Goal: Task Accomplishment & Management: Complete application form

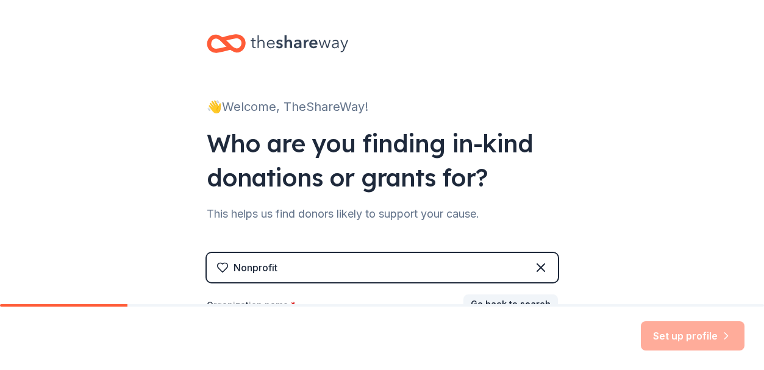
scroll to position [18, 0]
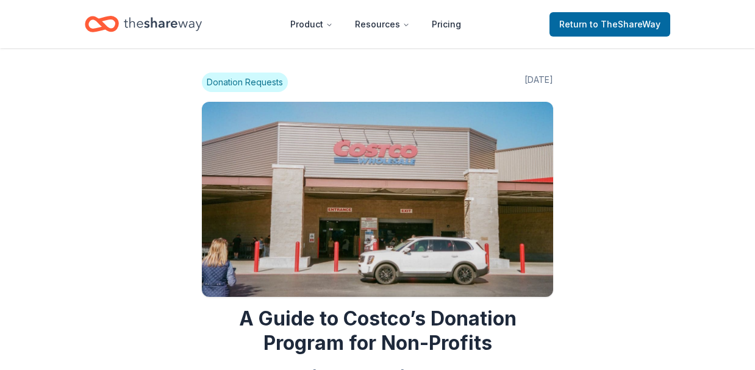
scroll to position [1485, 0]
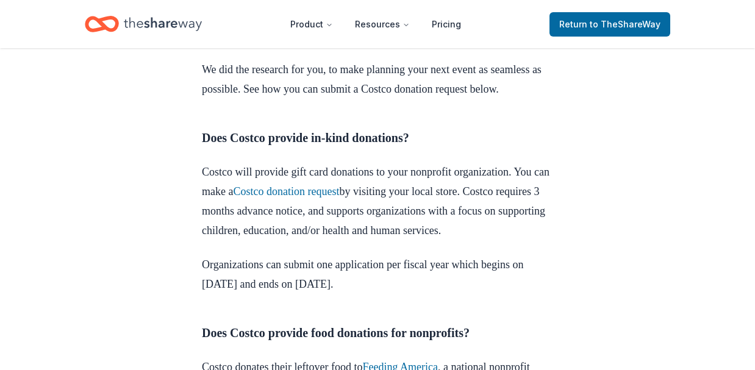
scroll to position [503, 0]
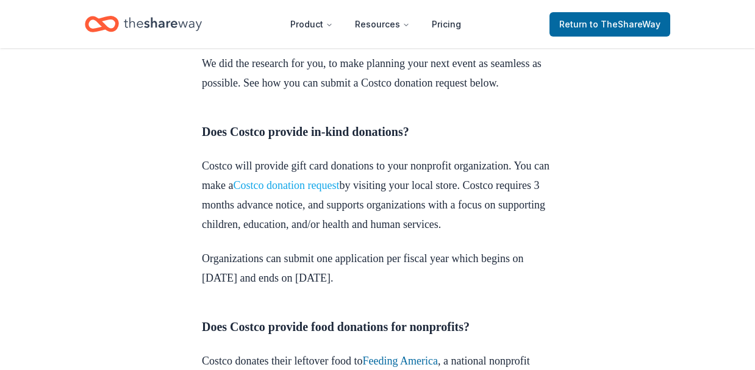
click at [339, 191] on link "Costco donation request" at bounding box center [286, 185] width 106 height 12
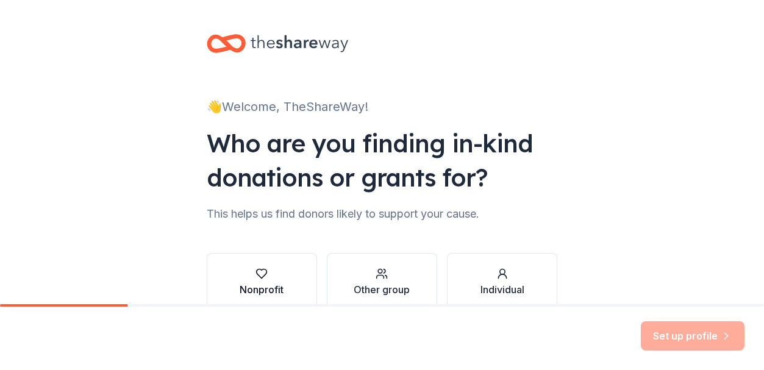
click at [265, 279] on div "button" at bounding box center [262, 274] width 44 height 12
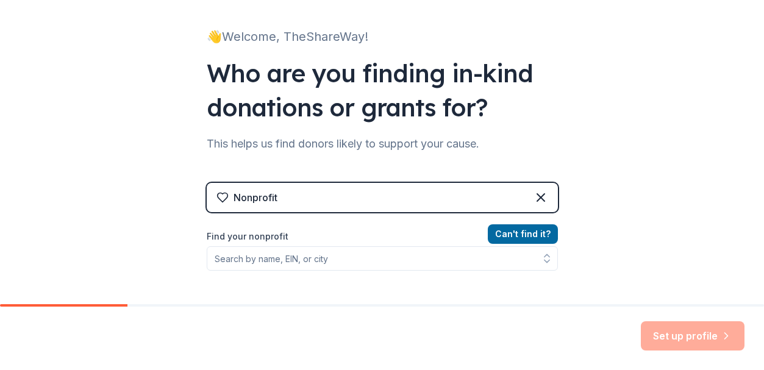
scroll to position [101, 0]
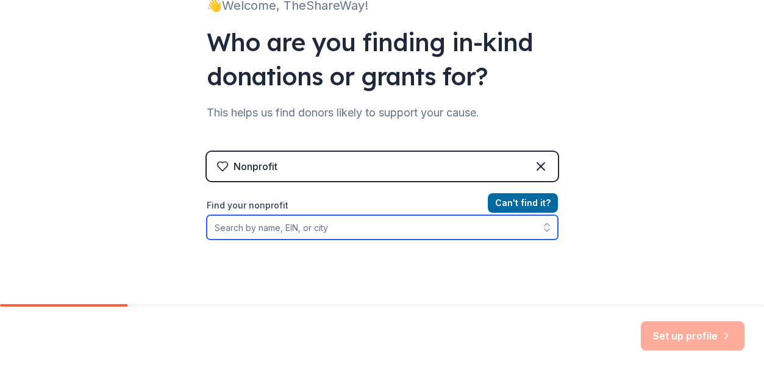
click at [324, 231] on input "Find your nonprofit" at bounding box center [382, 227] width 351 height 24
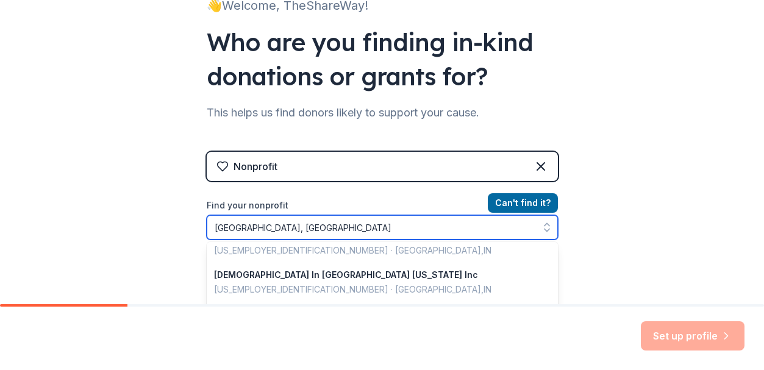
scroll to position [0, 0]
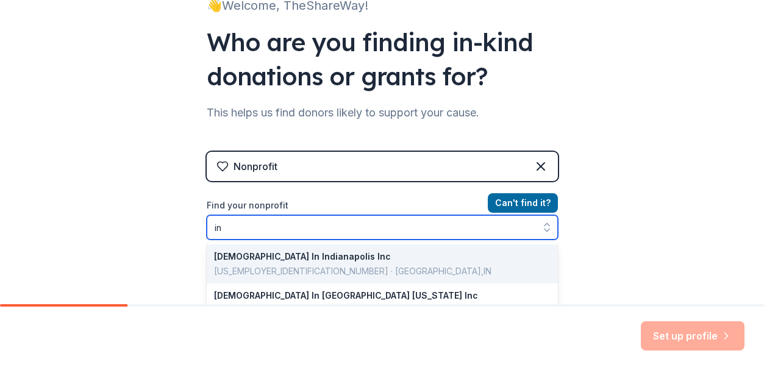
type input "i"
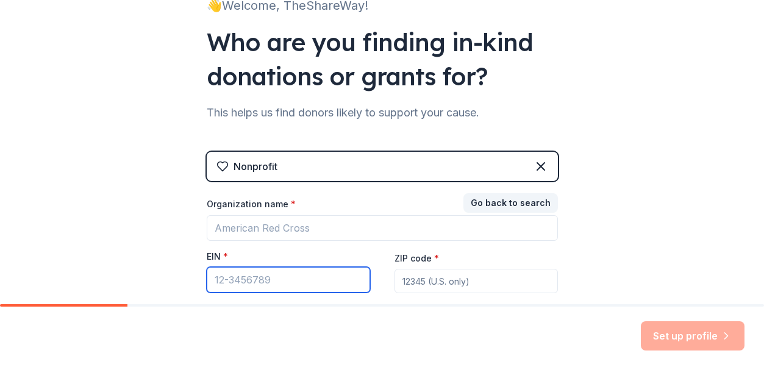
click at [243, 284] on input "EIN *" at bounding box center [288, 280] width 163 height 26
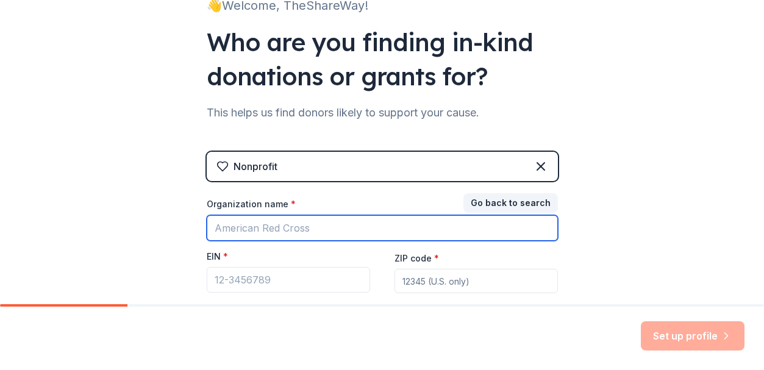
click at [310, 223] on input "Organization name *" at bounding box center [382, 228] width 351 height 26
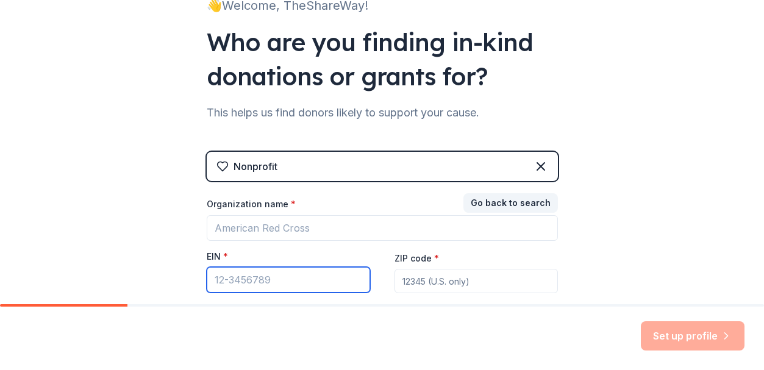
click at [228, 282] on input "EIN *" at bounding box center [288, 280] width 163 height 26
drag, startPoint x: 227, startPoint y: 275, endPoint x: 212, endPoint y: 270, distance: 15.4
click at [212, 270] on input "EIN *" at bounding box center [288, 280] width 163 height 26
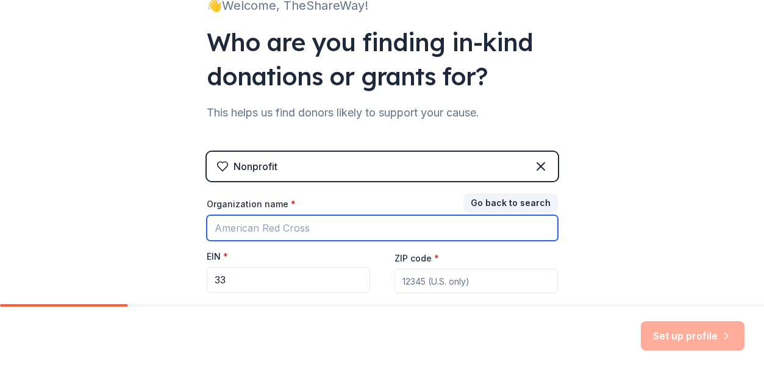
click at [249, 230] on input "Organization name *" at bounding box center [382, 228] width 351 height 26
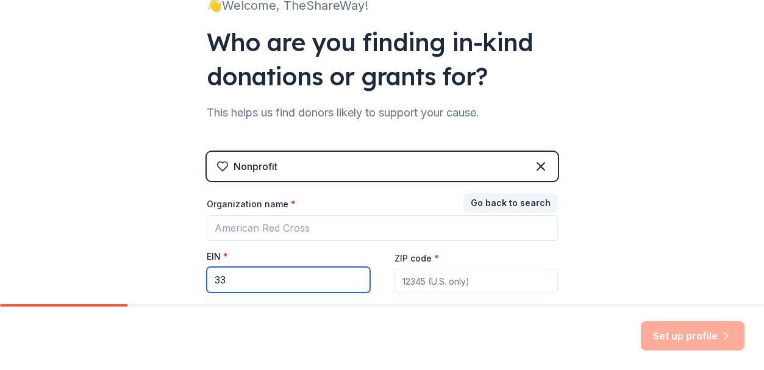
click at [235, 281] on input "33" at bounding box center [288, 280] width 163 height 26
type input "[US_EMPLOYER_IDENTIFICATION_NUMBER]"
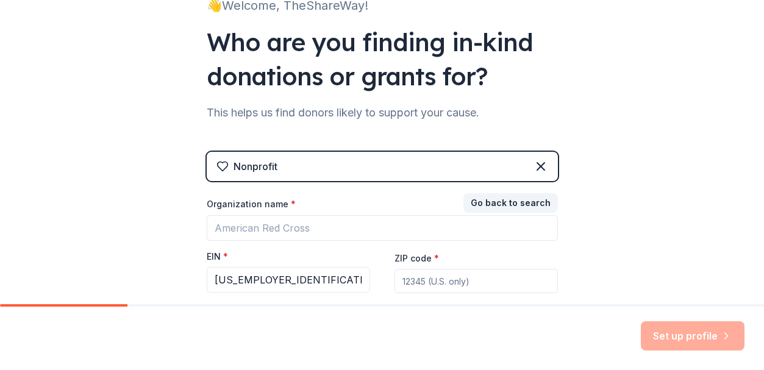
click at [418, 282] on input "ZIP code *" at bounding box center [476, 281] width 163 height 24
type input "46226"
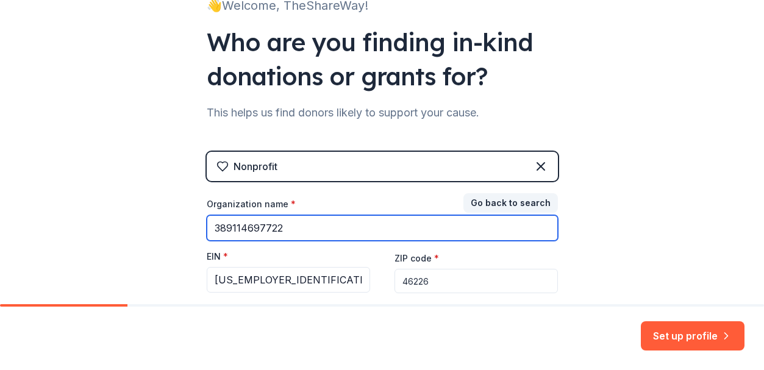
click at [323, 225] on input "389114697722" at bounding box center [382, 228] width 351 height 26
type input "3"
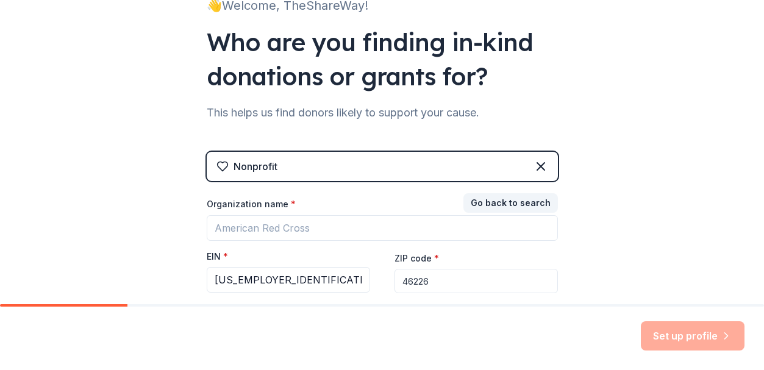
click at [500, 282] on input "46226" at bounding box center [476, 281] width 163 height 24
drag, startPoint x: 500, startPoint y: 282, endPoint x: 495, endPoint y: 327, distance: 46.1
click at [495, 327] on div "👋 Welcome, TheShareWay! Who are you finding in-kind donations or grants for? Th…" at bounding box center [382, 185] width 764 height 370
click at [495, 327] on div "Set up profile" at bounding box center [382, 338] width 764 height 63
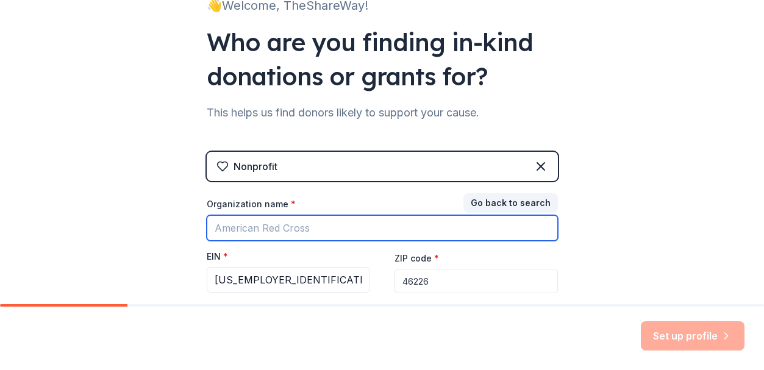
click at [302, 224] on input "Organization name *" at bounding box center [382, 228] width 351 height 26
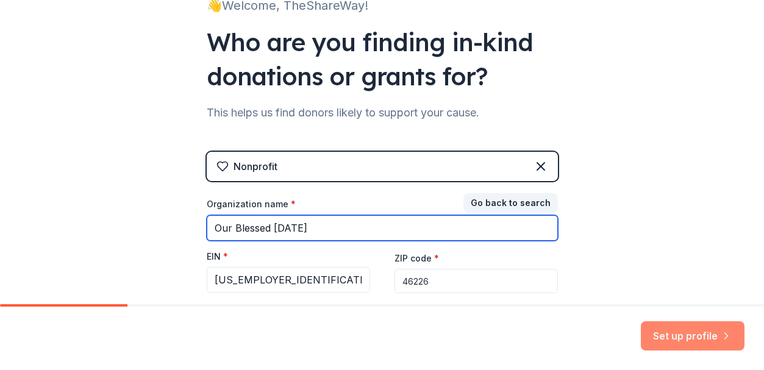
type input "Our Blessed [DATE]"
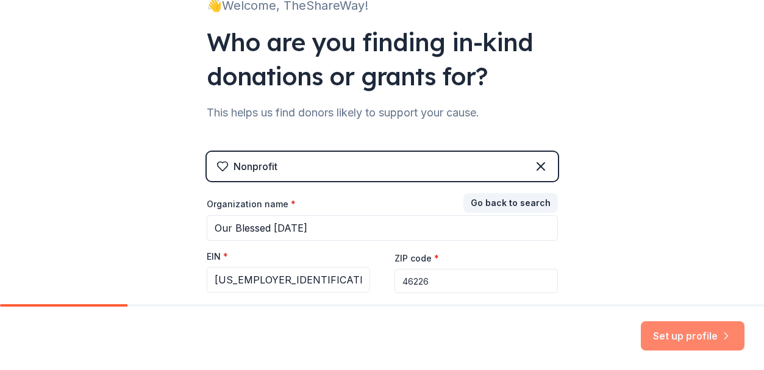
click at [674, 331] on button "Set up profile" at bounding box center [693, 335] width 104 height 29
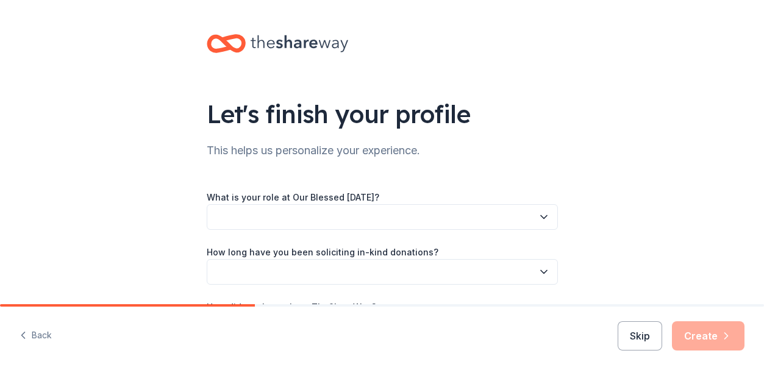
click at [538, 213] on icon "button" at bounding box center [544, 217] width 12 height 12
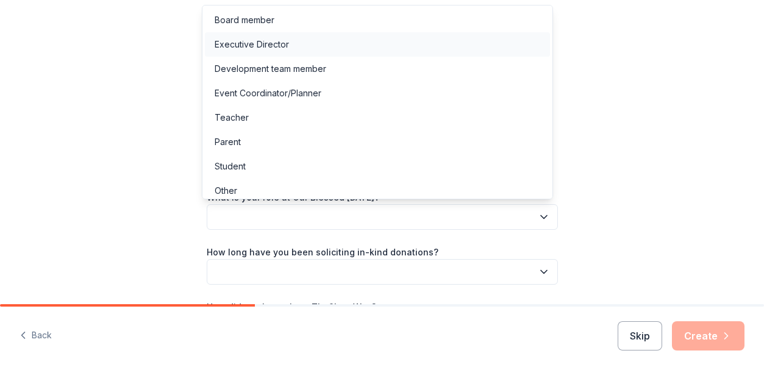
click at [259, 38] on div "Executive Director" at bounding box center [252, 44] width 74 height 15
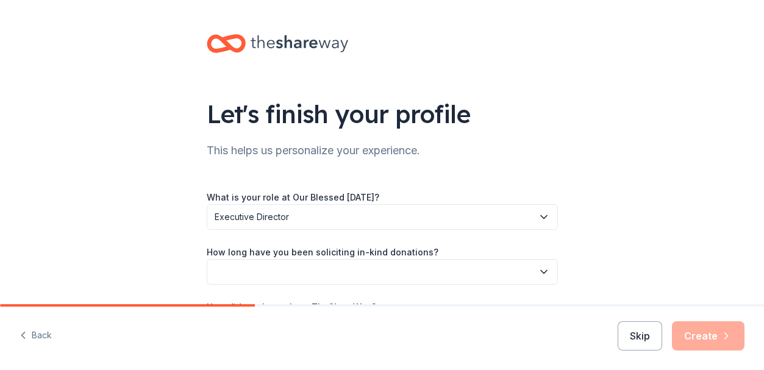
click at [539, 271] on icon "button" at bounding box center [544, 272] width 12 height 12
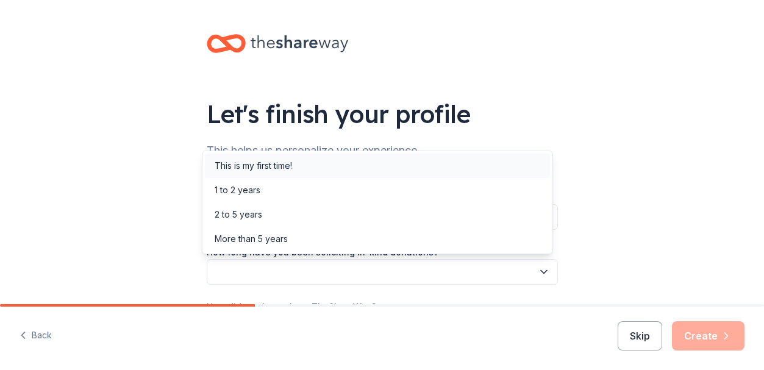
click at [273, 164] on div "This is my first time!" at bounding box center [253, 166] width 77 height 15
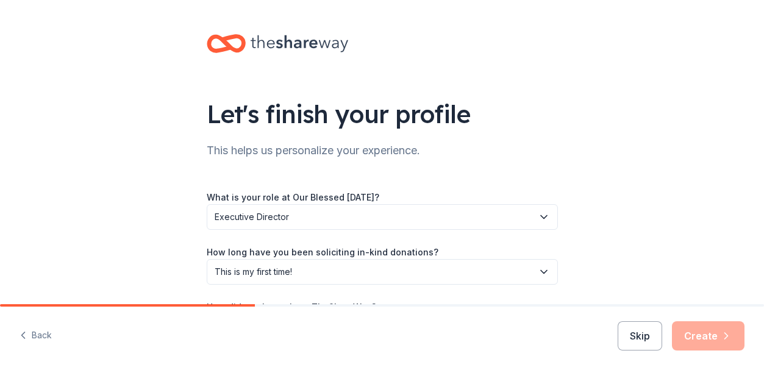
click at [540, 302] on div "How did you hear about TheShareWay?" at bounding box center [382, 319] width 351 height 40
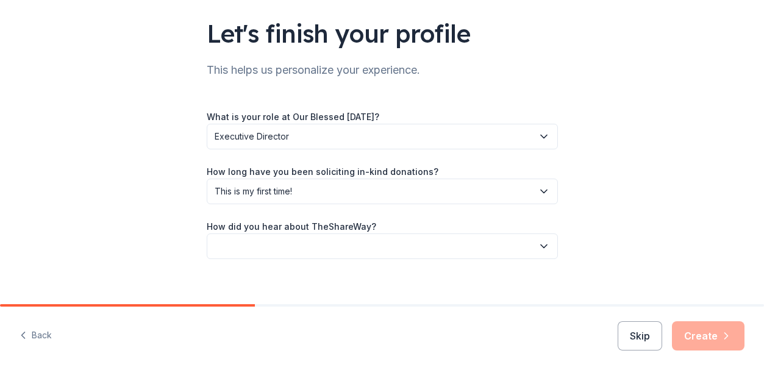
scroll to position [94, 0]
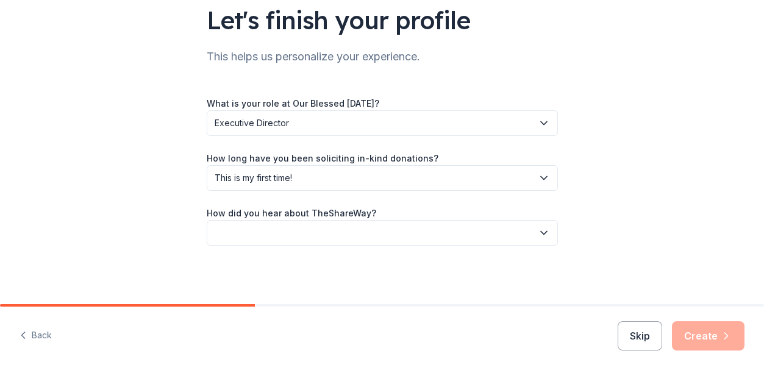
click at [542, 234] on icon "button" at bounding box center [544, 233] width 12 height 12
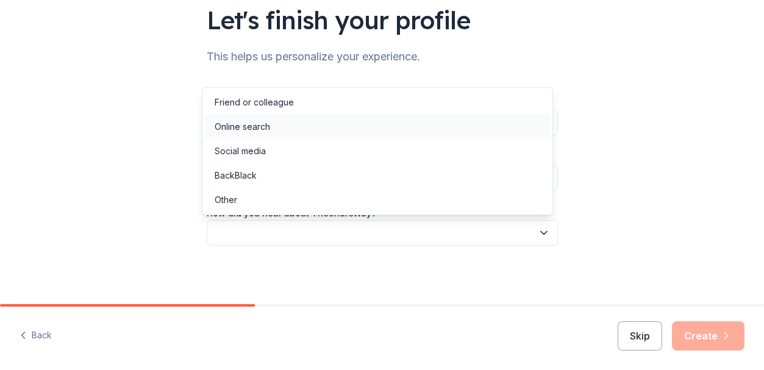
click at [265, 120] on div "Online search" at bounding box center [242, 127] width 55 height 15
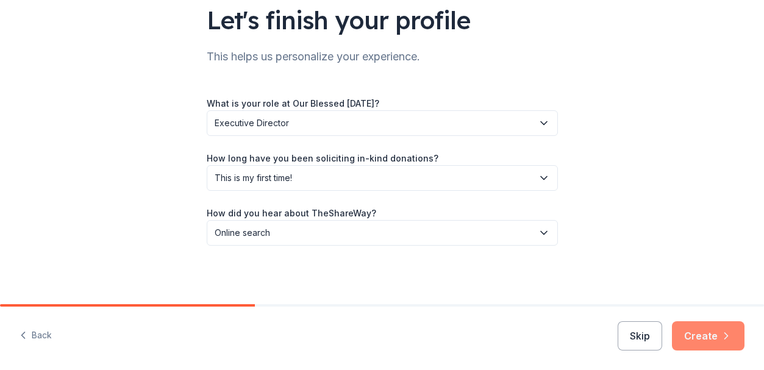
click at [688, 329] on button "Create" at bounding box center [708, 335] width 73 height 29
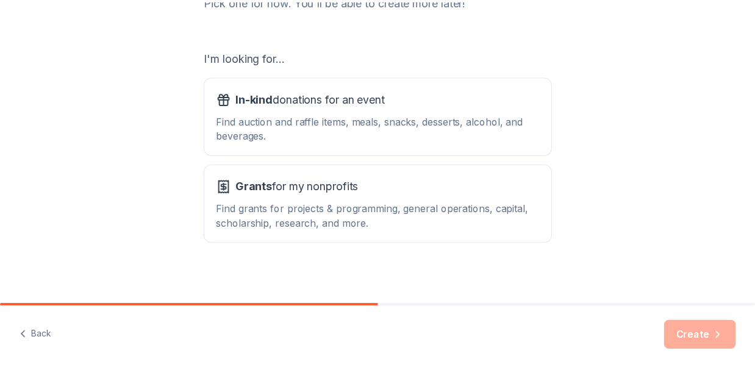
scroll to position [188, 0]
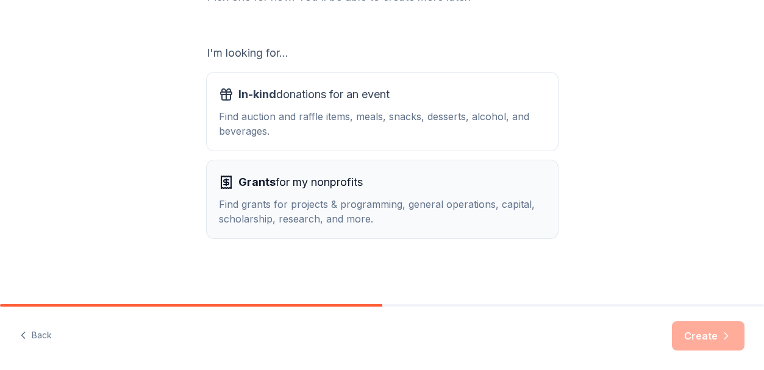
click at [288, 179] on span "Grants for my nonprofits" at bounding box center [300, 183] width 124 height 20
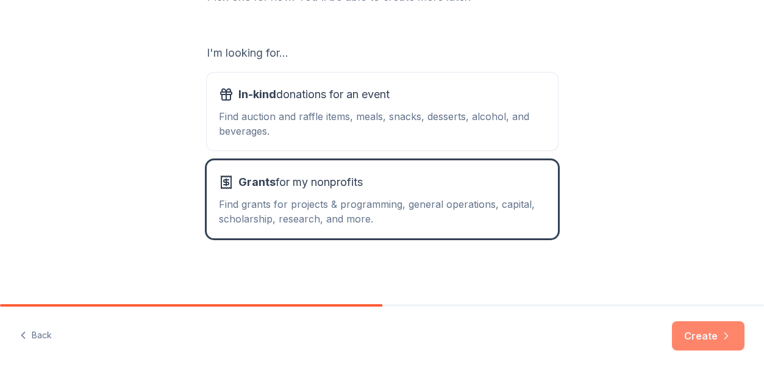
click at [724, 332] on icon "button" at bounding box center [726, 336] width 12 height 12
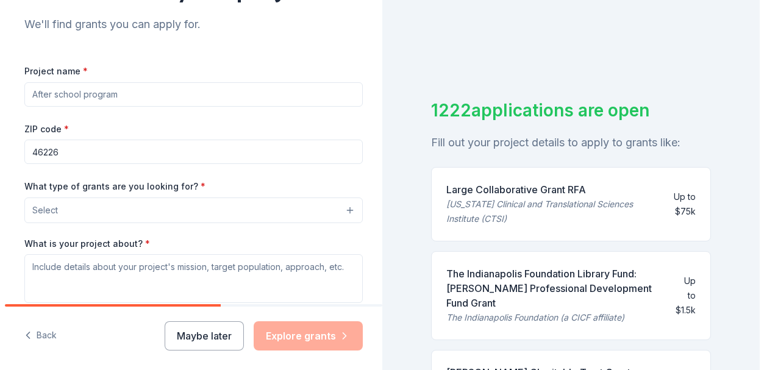
scroll to position [127, 0]
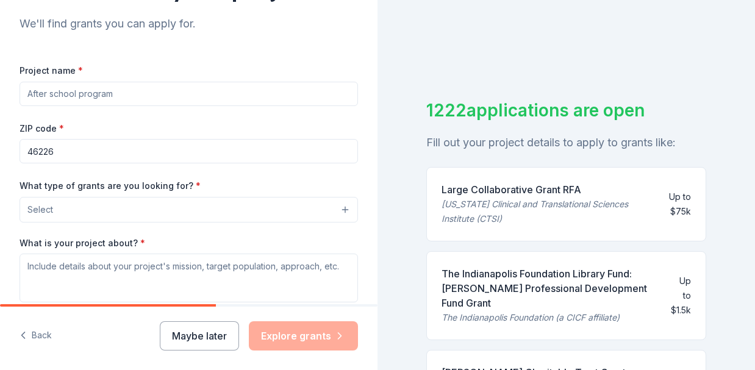
click at [118, 95] on input "Project name *" at bounding box center [189, 94] width 338 height 24
type input "Youth Mental Health Awareness"
click at [252, 207] on button "Select" at bounding box center [191, 210] width 343 height 26
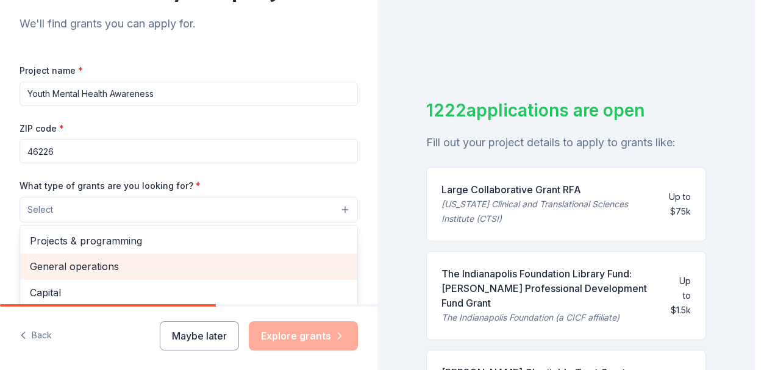
click at [105, 265] on span "General operations" at bounding box center [189, 267] width 318 height 16
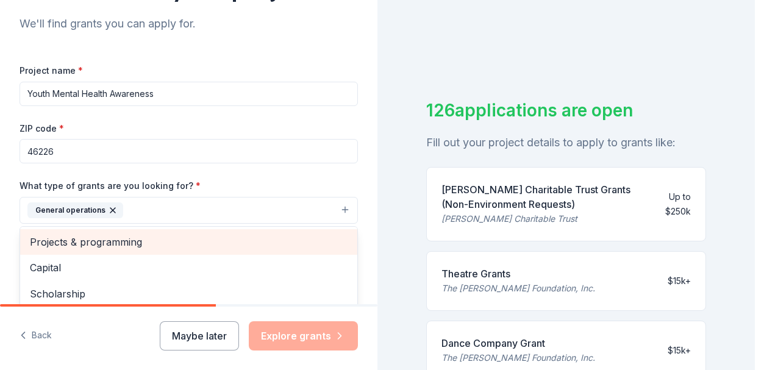
click at [102, 245] on span "Projects & programming" at bounding box center [189, 242] width 318 height 16
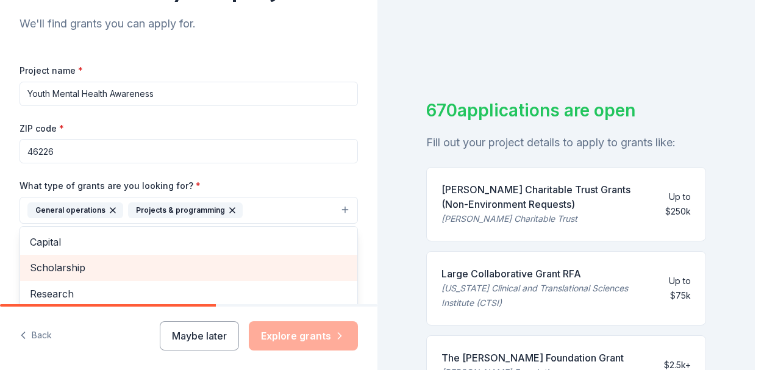
click at [58, 266] on span "Scholarship" at bounding box center [189, 268] width 318 height 16
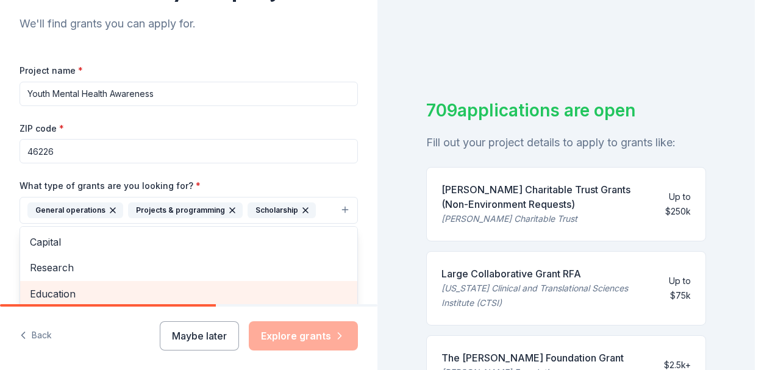
click at [64, 291] on span "Education" at bounding box center [189, 294] width 318 height 16
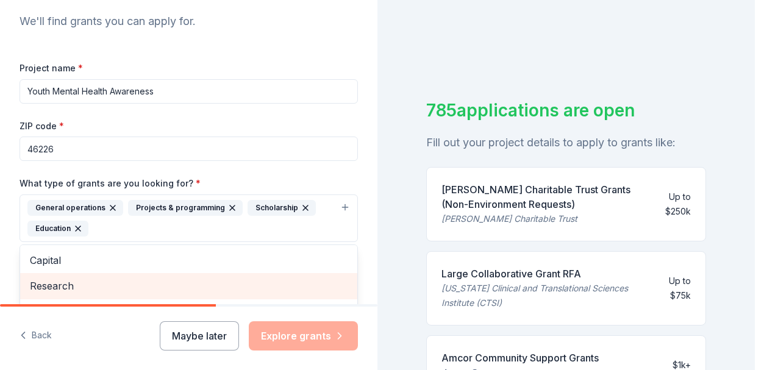
click at [63, 283] on span "Research" at bounding box center [189, 286] width 318 height 16
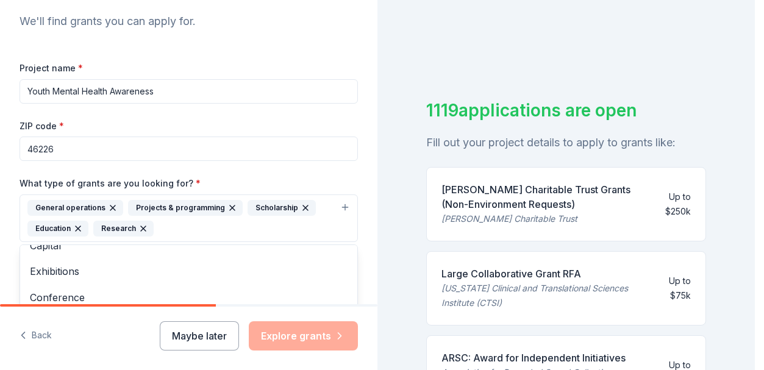
scroll to position [0, 0]
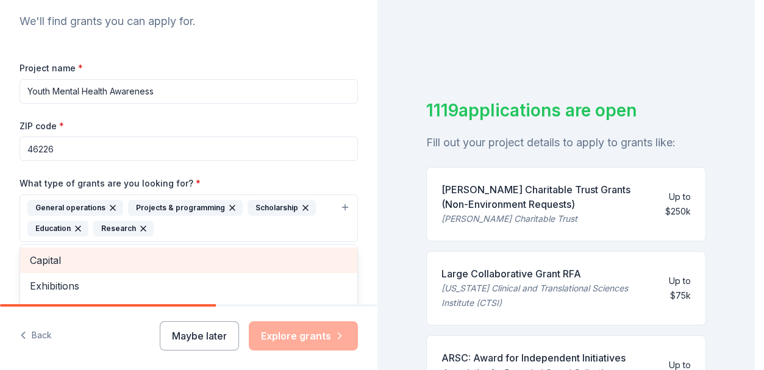
click at [33, 261] on span "Capital" at bounding box center [189, 260] width 318 height 16
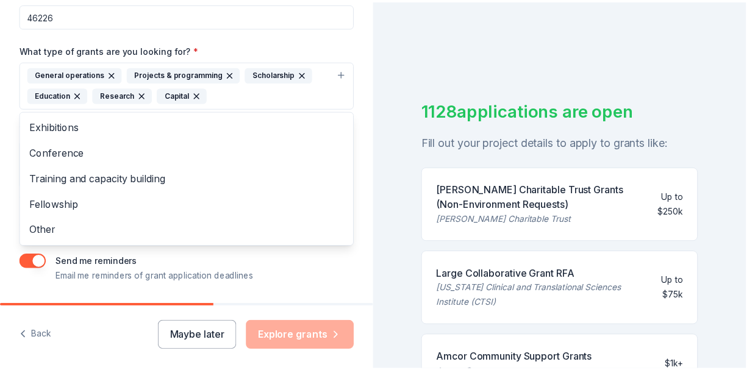
scroll to position [301, 0]
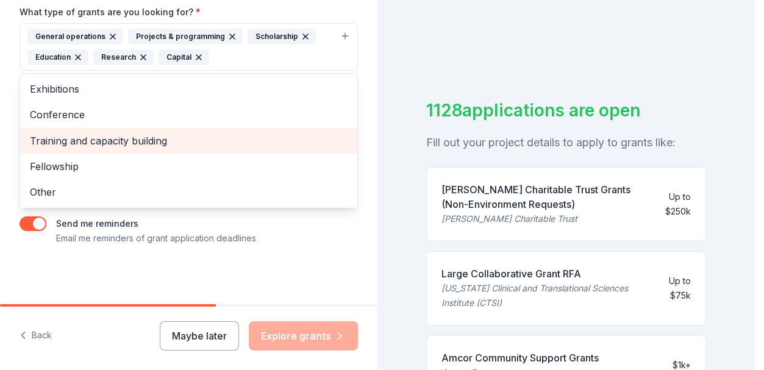
click at [127, 141] on span "Training and capacity building" at bounding box center [189, 141] width 318 height 16
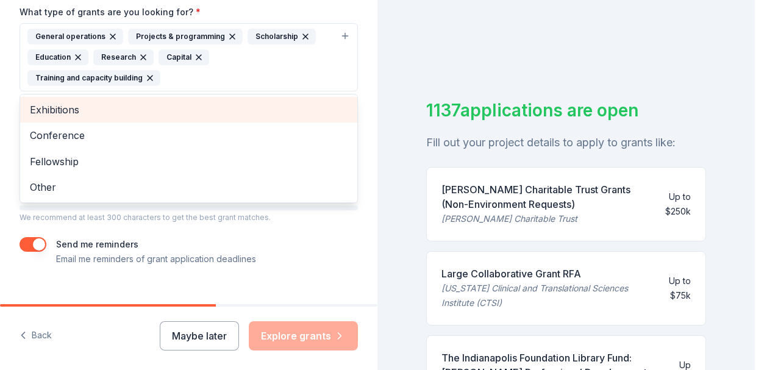
click at [52, 108] on span "Exhibitions" at bounding box center [189, 110] width 318 height 16
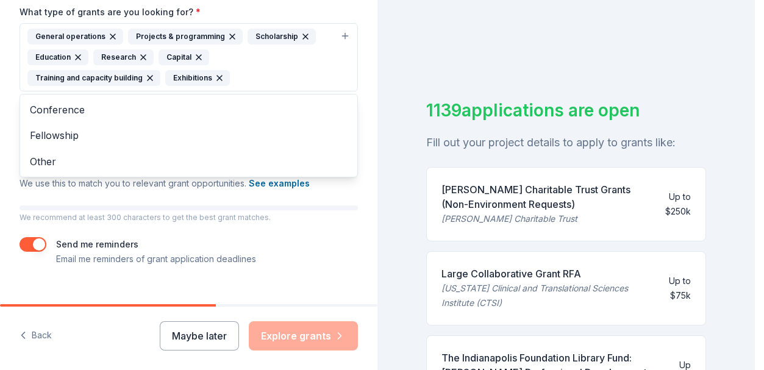
click at [209, 217] on div "Project name * Youth Mental Health Awareness ZIP code * 46226 What type of gran…" at bounding box center [189, 77] width 338 height 377
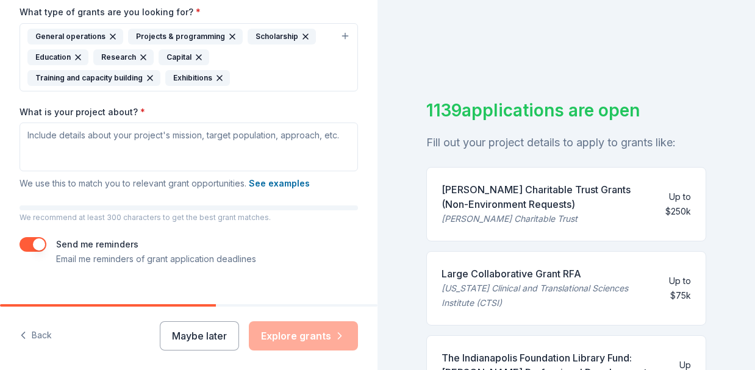
click at [31, 241] on button "button" at bounding box center [33, 244] width 27 height 15
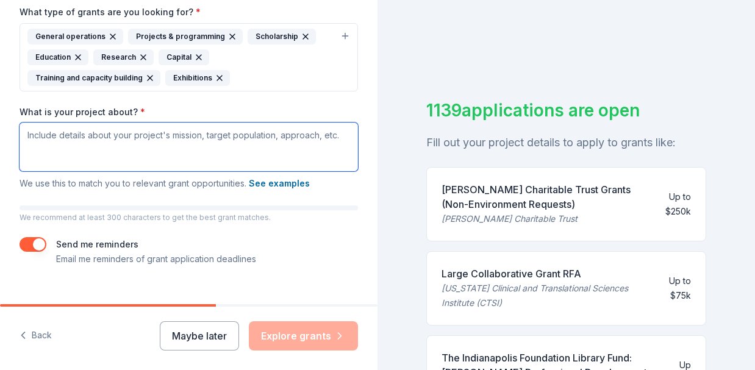
click at [89, 140] on textarea "What is your project about? *" at bounding box center [189, 147] width 338 height 49
